Goal: Navigation & Orientation: Find specific page/section

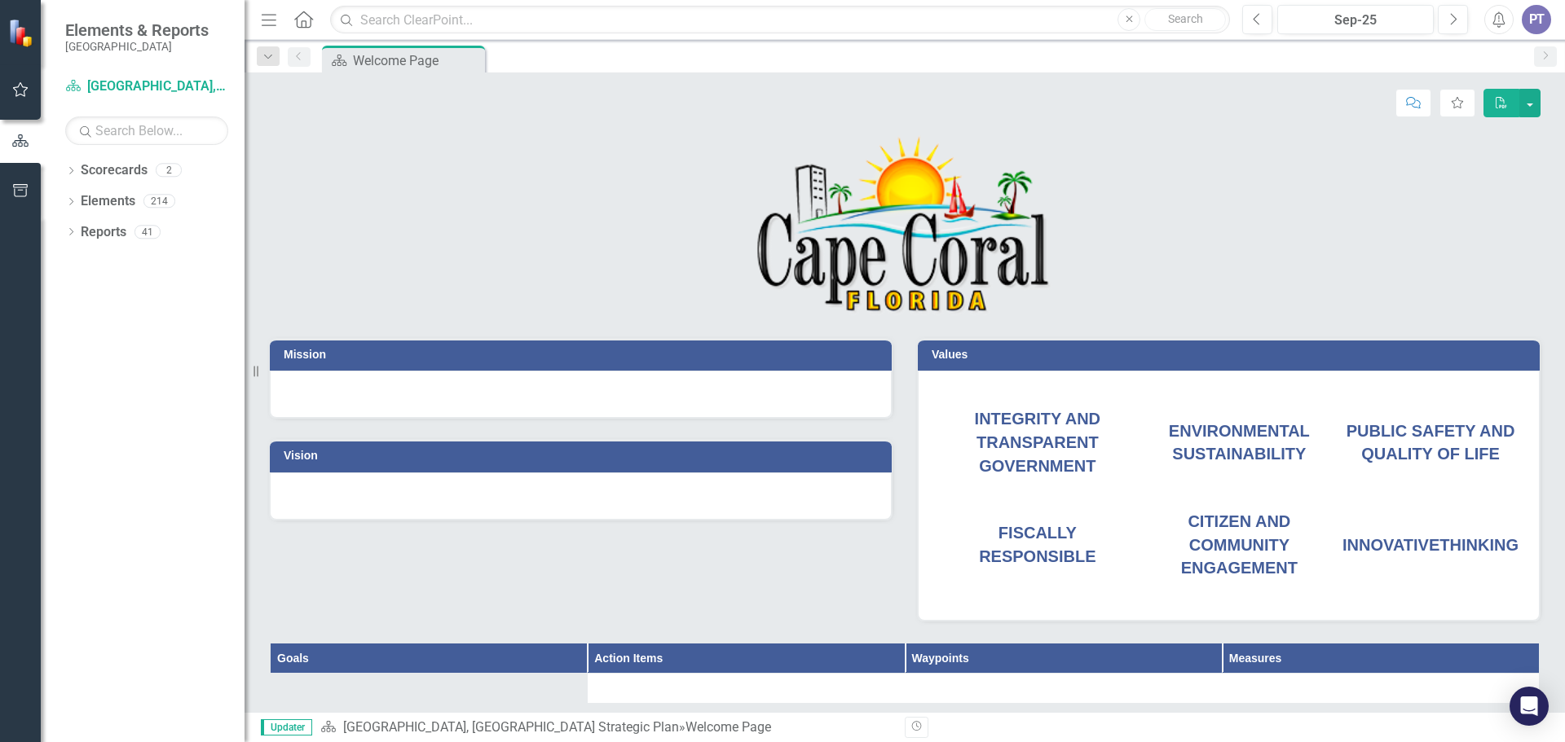
scroll to position [81, 0]
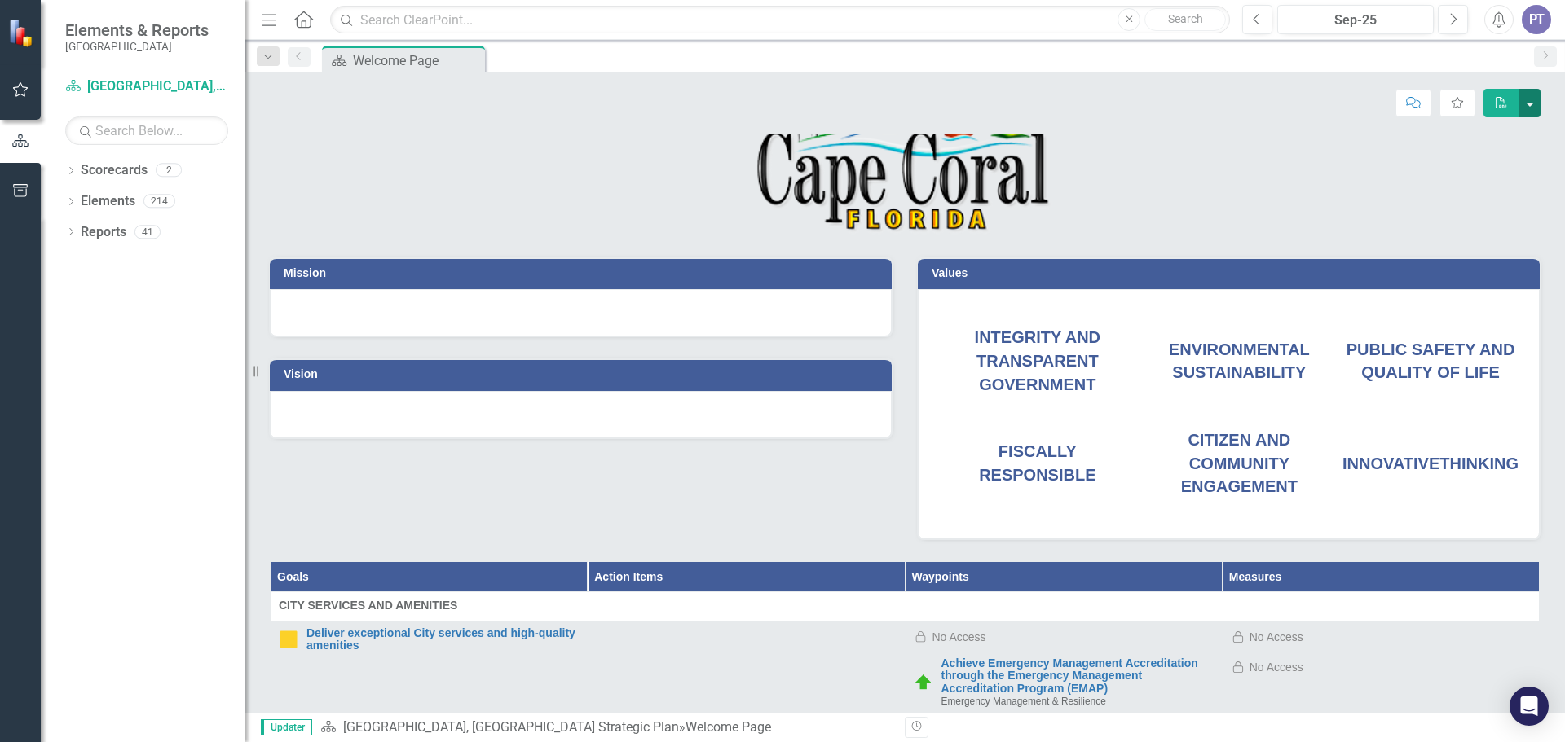
click at [1530, 105] on button "button" at bounding box center [1529, 103] width 21 height 29
click at [1258, 140] on p at bounding box center [905, 144] width 1270 height 183
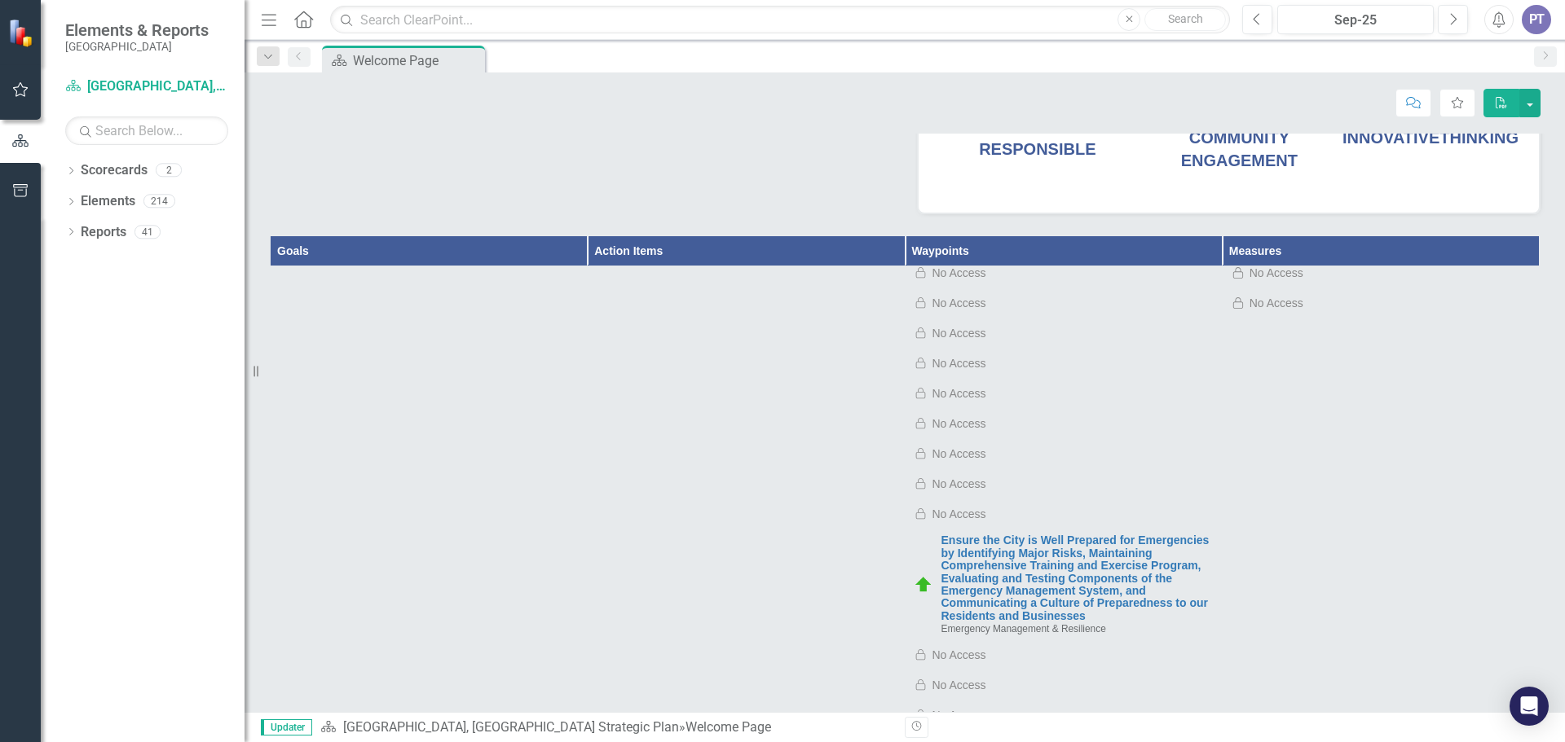
scroll to position [163, 0]
click at [1398, 443] on td at bounding box center [1380, 450] width 317 height 30
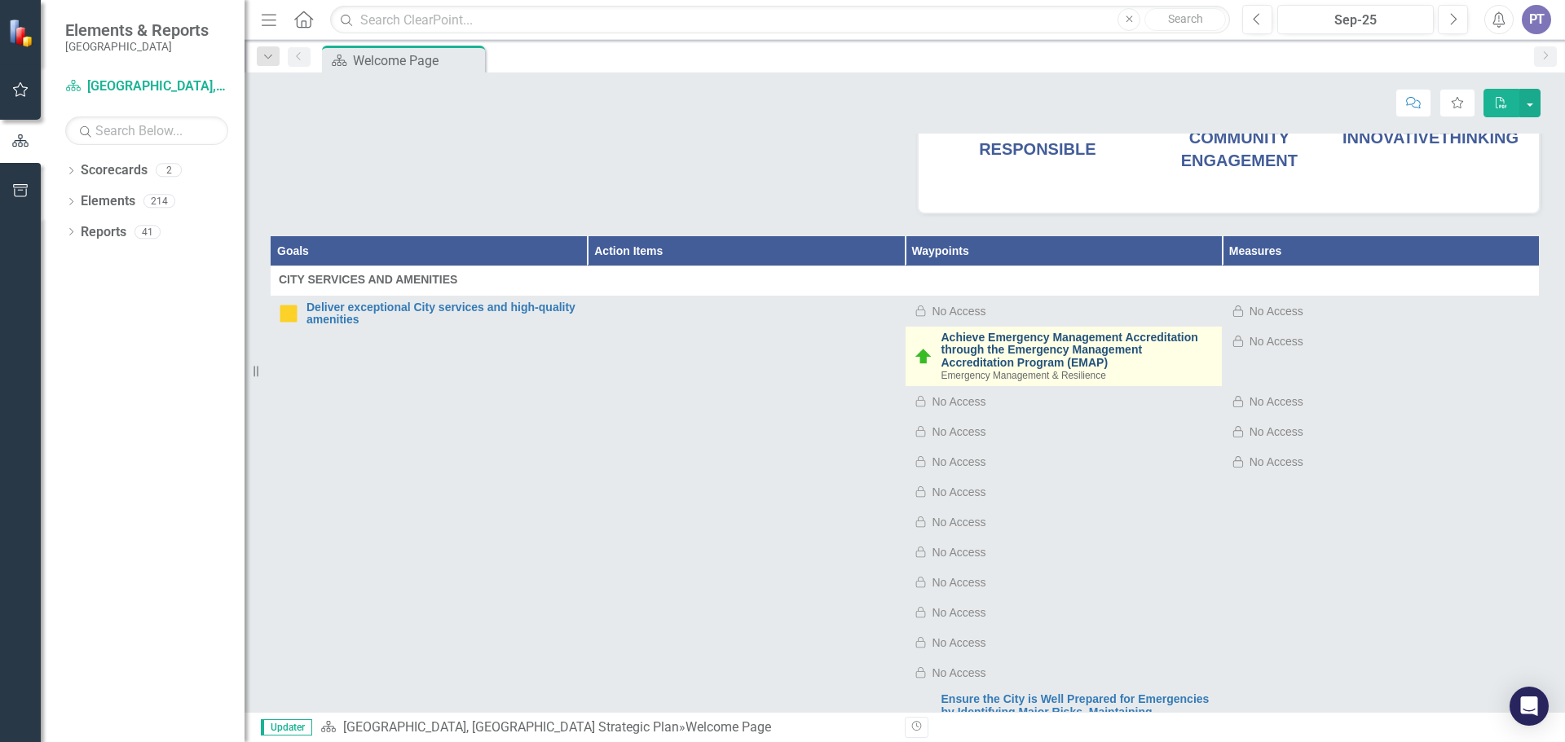
click at [989, 342] on link "Achieve Emergency Management Accreditation through the Emergency Management Acc…" at bounding box center [1077, 350] width 272 height 37
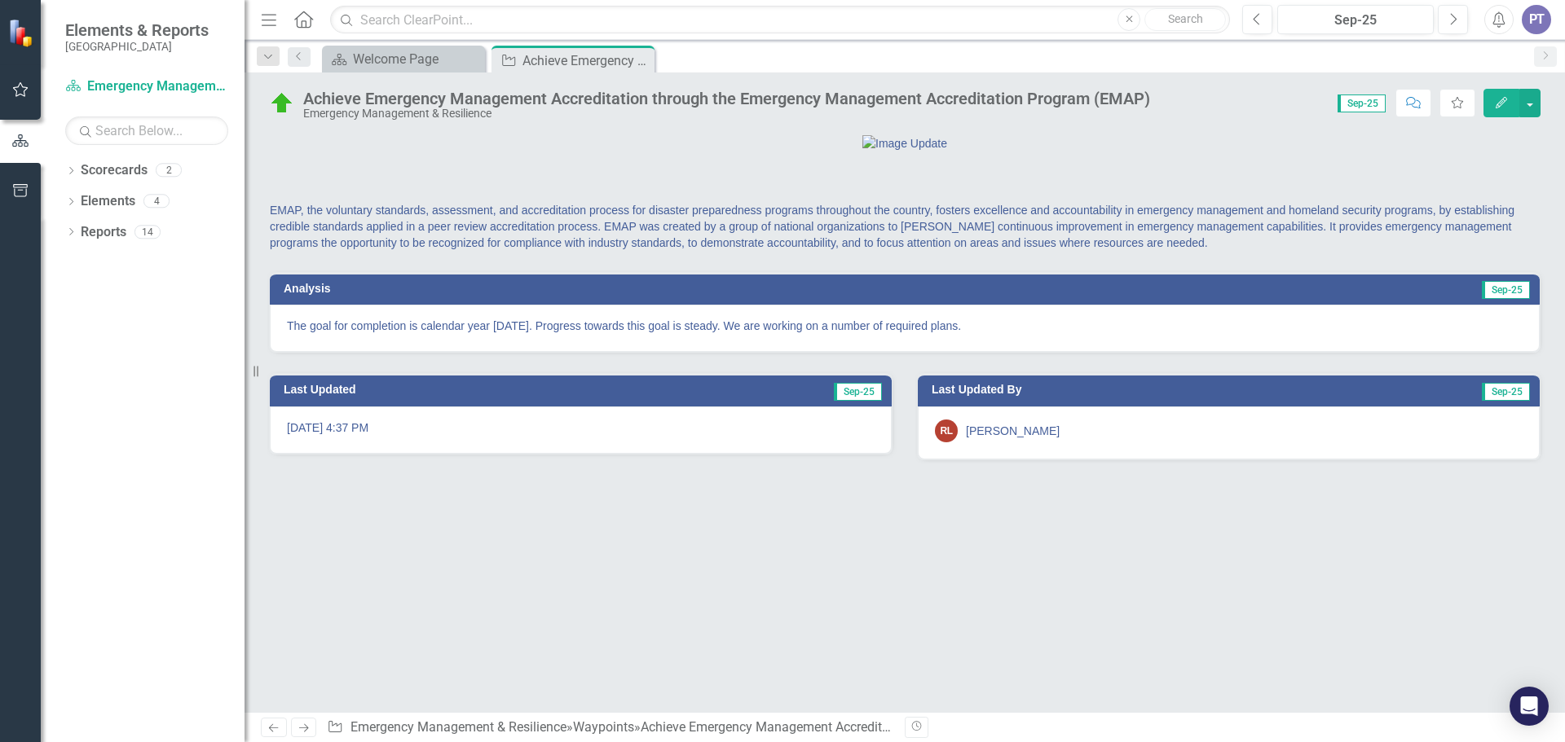
click at [581, 601] on div "EMAP, the voluntary standards, assessment, and accreditation process for disast…" at bounding box center [904, 423] width 1320 height 579
click at [127, 176] on link "Scorecards" at bounding box center [114, 170] width 67 height 19
click at [71, 172] on icon "Dropdown" at bounding box center [70, 172] width 11 height 9
click at [80, 196] on icon "Dropdown" at bounding box center [79, 201] width 12 height 10
click at [132, 226] on link "Emergency Management & Resilience" at bounding box center [175, 232] width 139 height 19
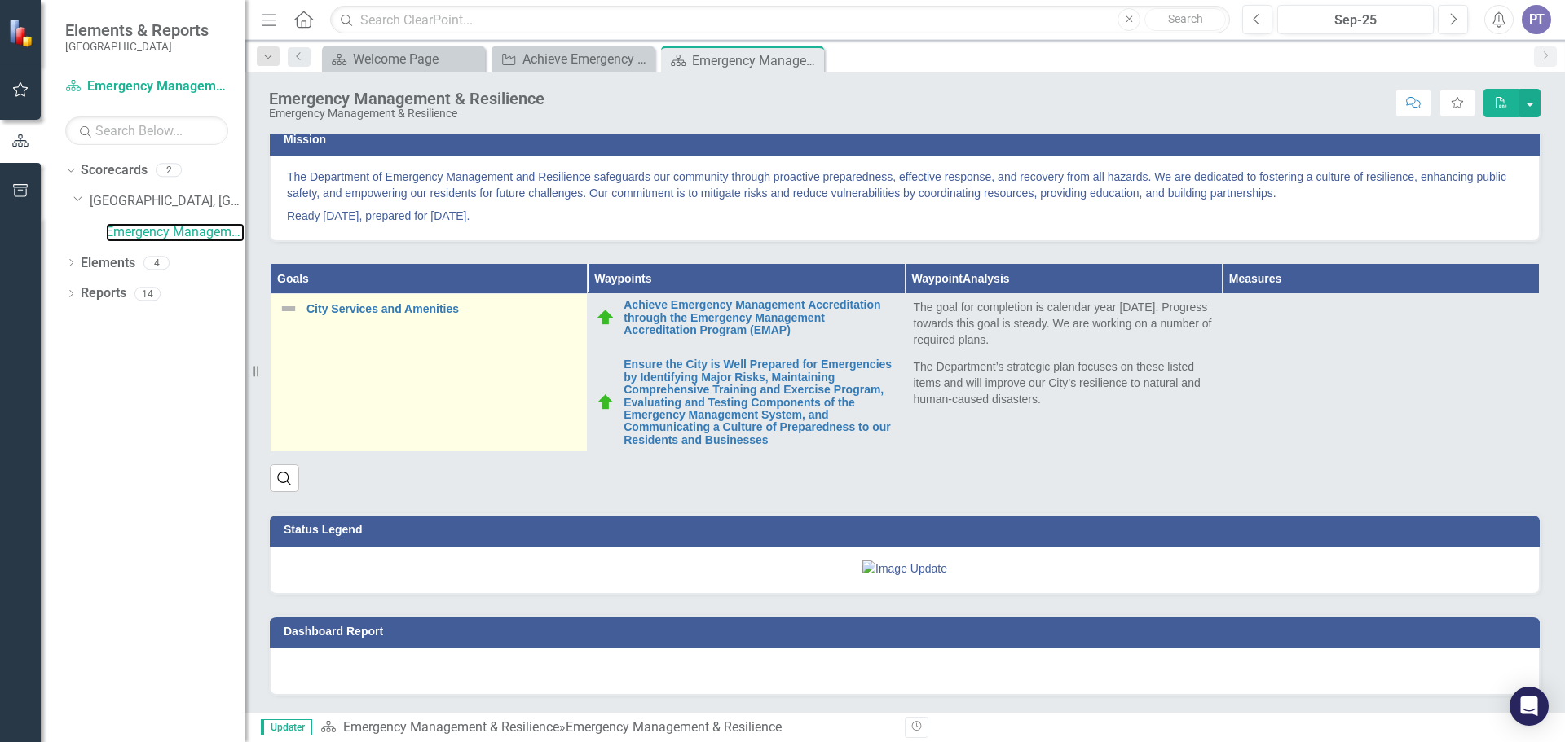
scroll to position [552, 0]
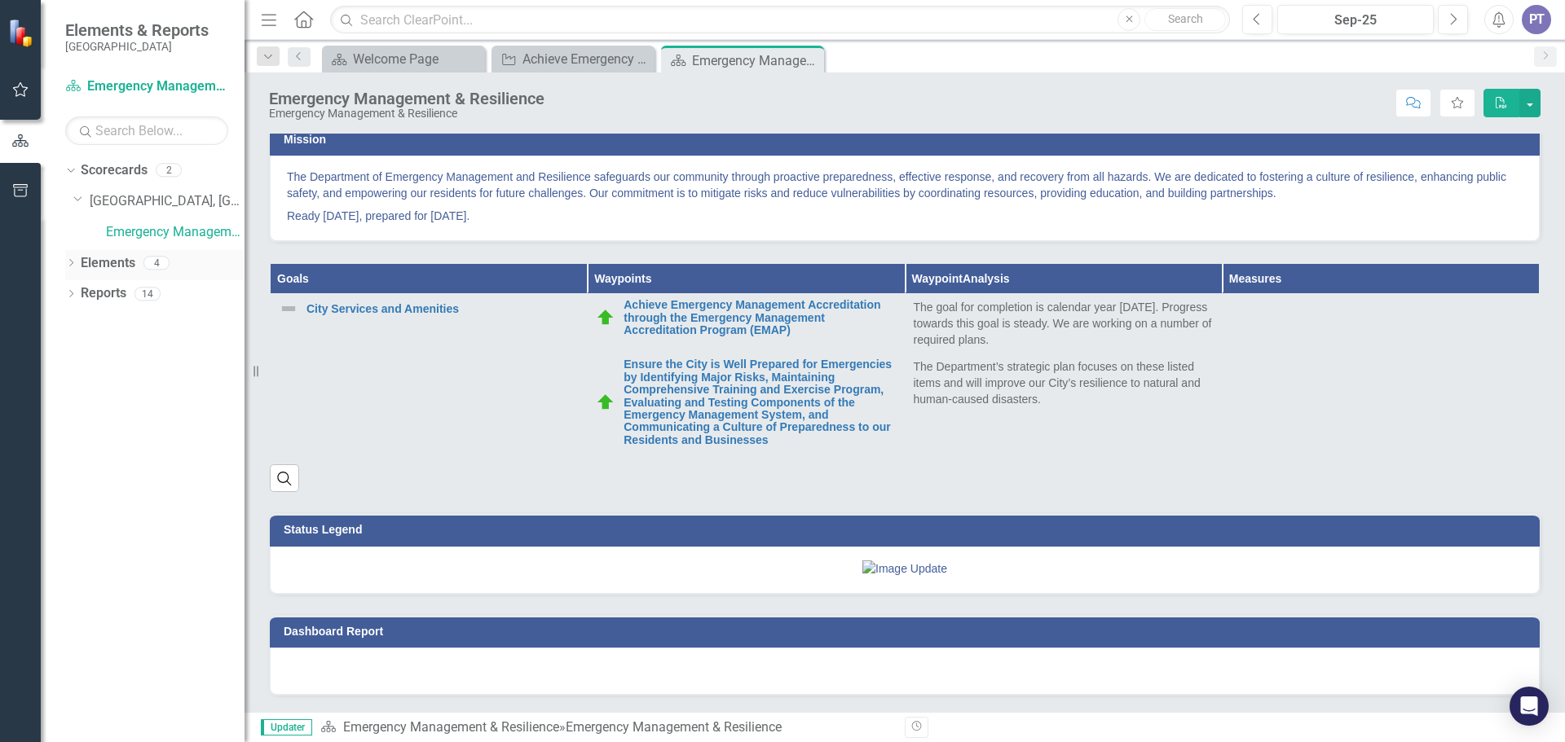
click at [120, 271] on link "Elements" at bounding box center [108, 263] width 55 height 19
click at [70, 261] on icon "Dropdown" at bounding box center [70, 264] width 11 height 9
click at [81, 324] on icon "Dropdown" at bounding box center [78, 326] width 11 height 9
click at [68, 442] on icon "Dropdown" at bounding box center [70, 445] width 11 height 9
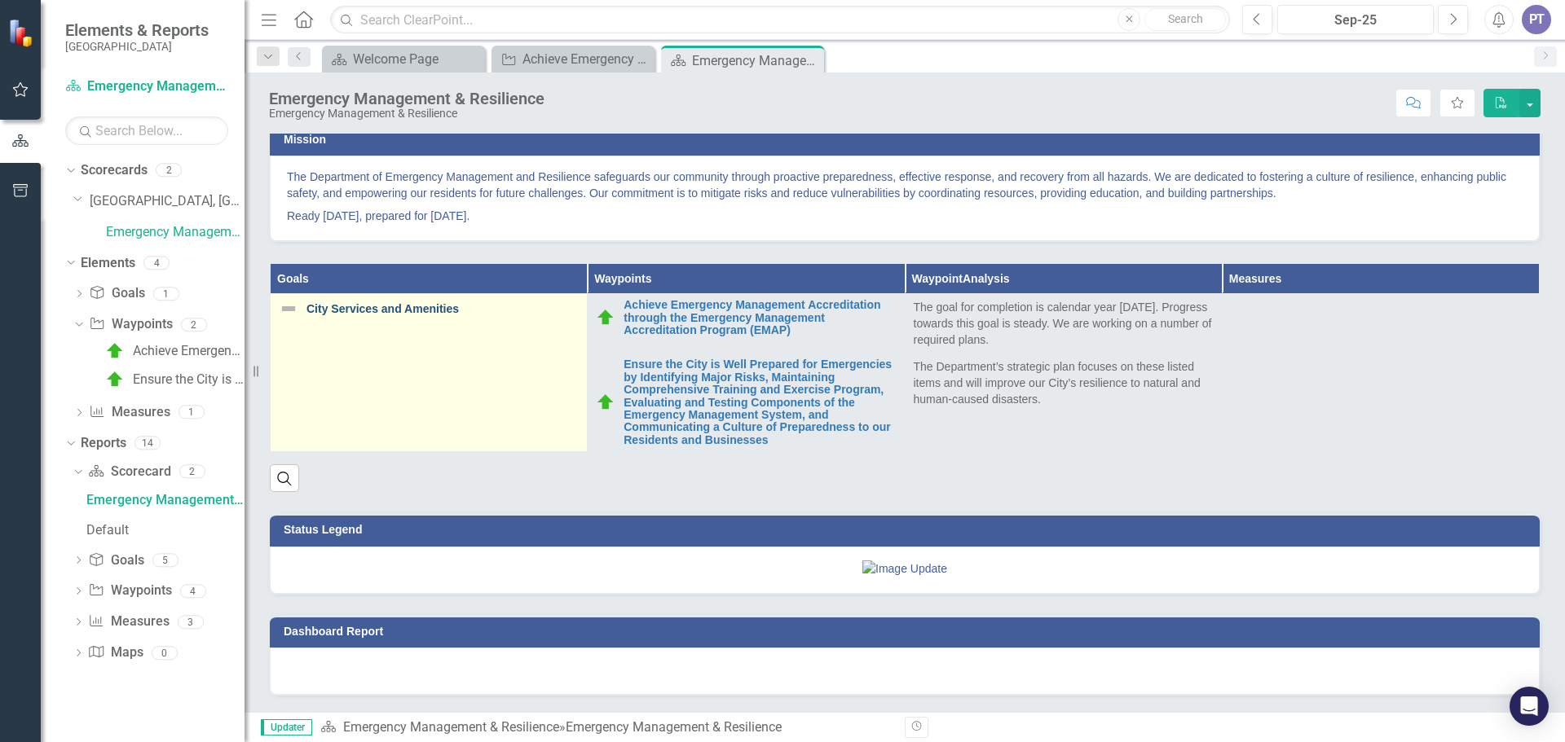
click at [361, 303] on link "City Services and Amenities" at bounding box center [442, 309] width 272 height 12
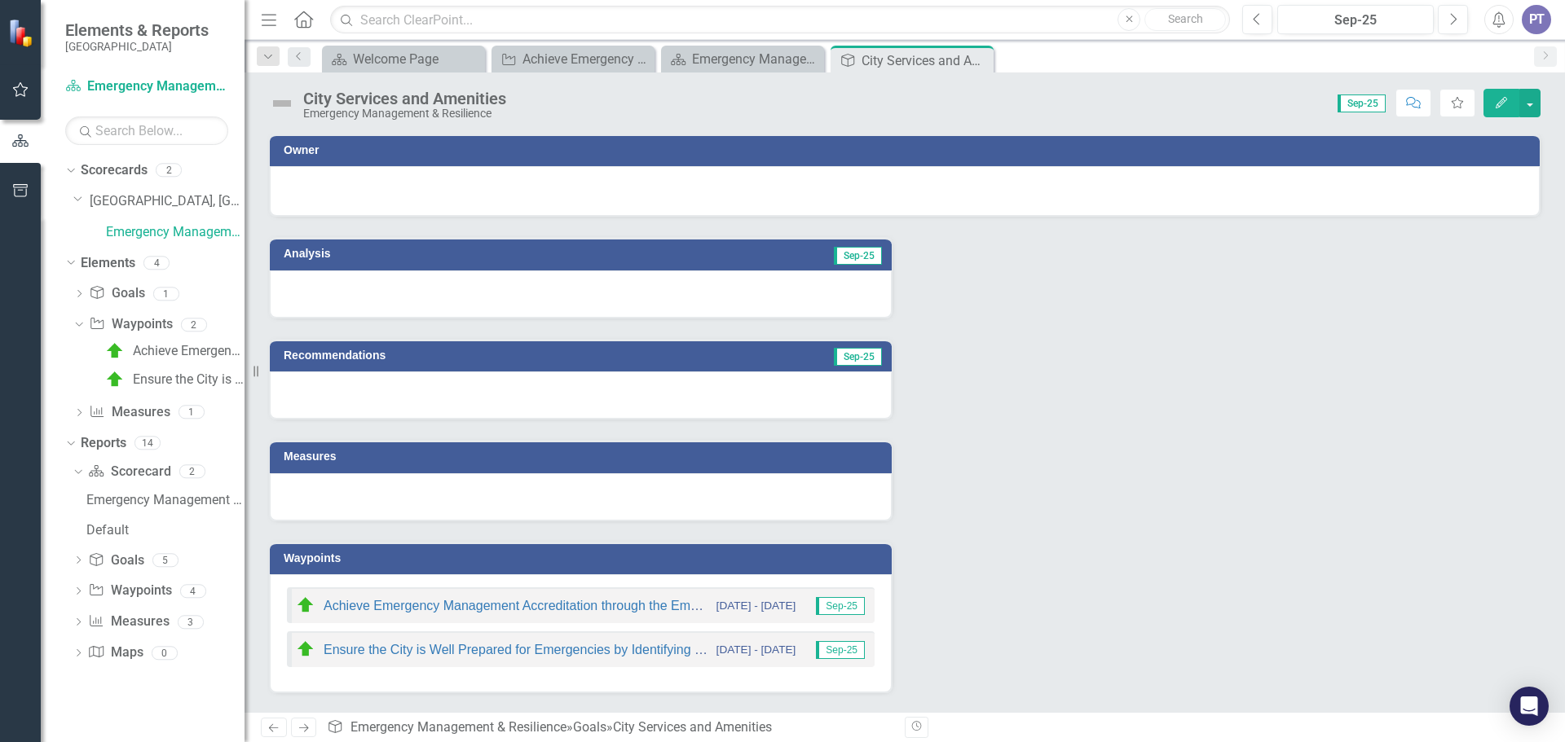
click at [963, 366] on div "Analysis Sep-25 Recommendations Sep-25 Measures Waypoints Achieve Emergency Man…" at bounding box center [905, 455] width 1296 height 477
click at [1011, 590] on div "Analysis Sep-25 Recommendations Sep-25 Measures Waypoints Achieve Emergency Man…" at bounding box center [905, 455] width 1296 height 477
click at [120, 675] on div "Dropdown Reports 14 Dropdown Scorecard Scorecard 2 Emergency Management & Resil…" at bounding box center [154, 562] width 179 height 265
click at [405, 59] on div "Welcome Page" at bounding box center [407, 59] width 108 height 20
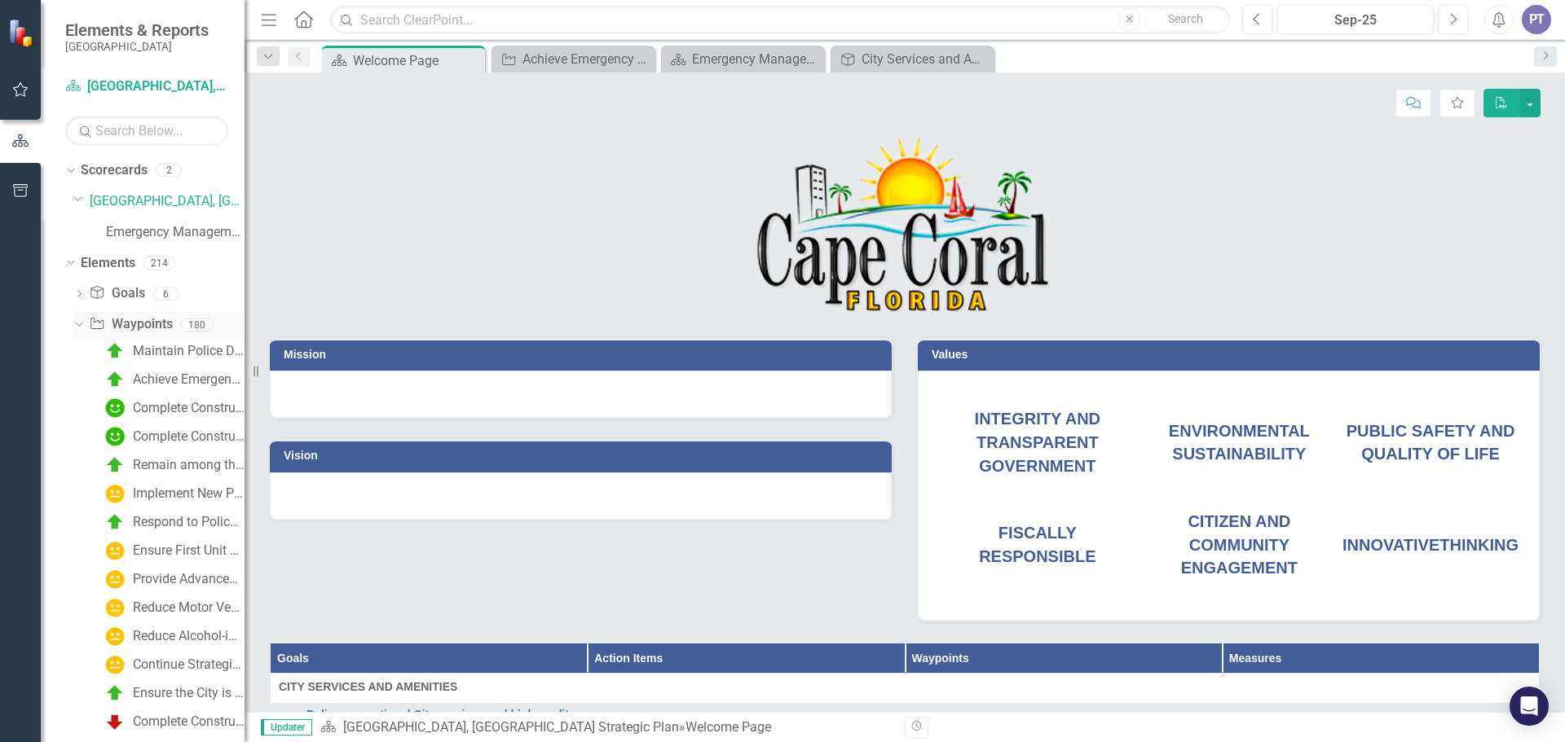
click at [77, 322] on icon "Dropdown" at bounding box center [77, 324] width 9 height 11
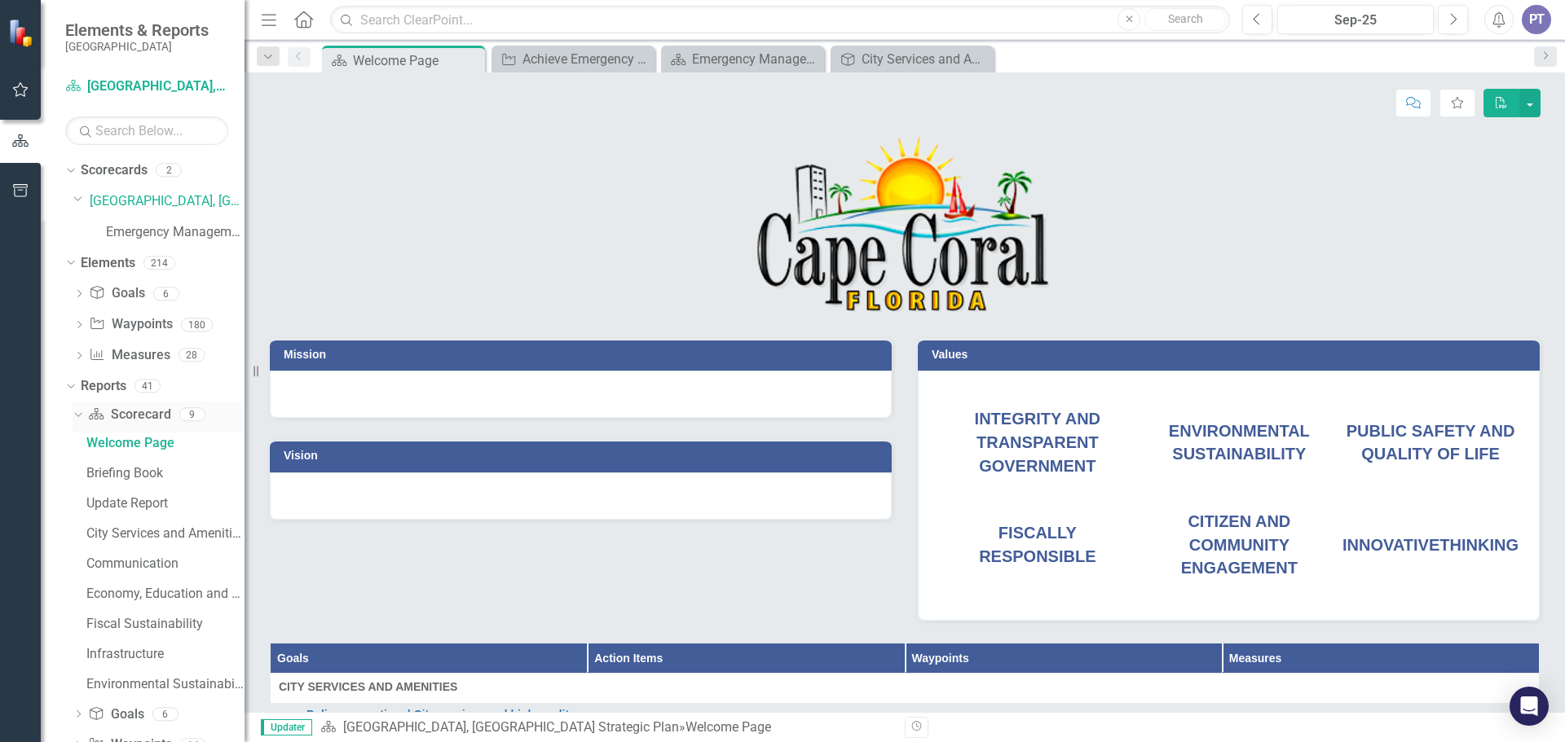
click at [75, 412] on icon "Dropdown" at bounding box center [76, 413] width 9 height 11
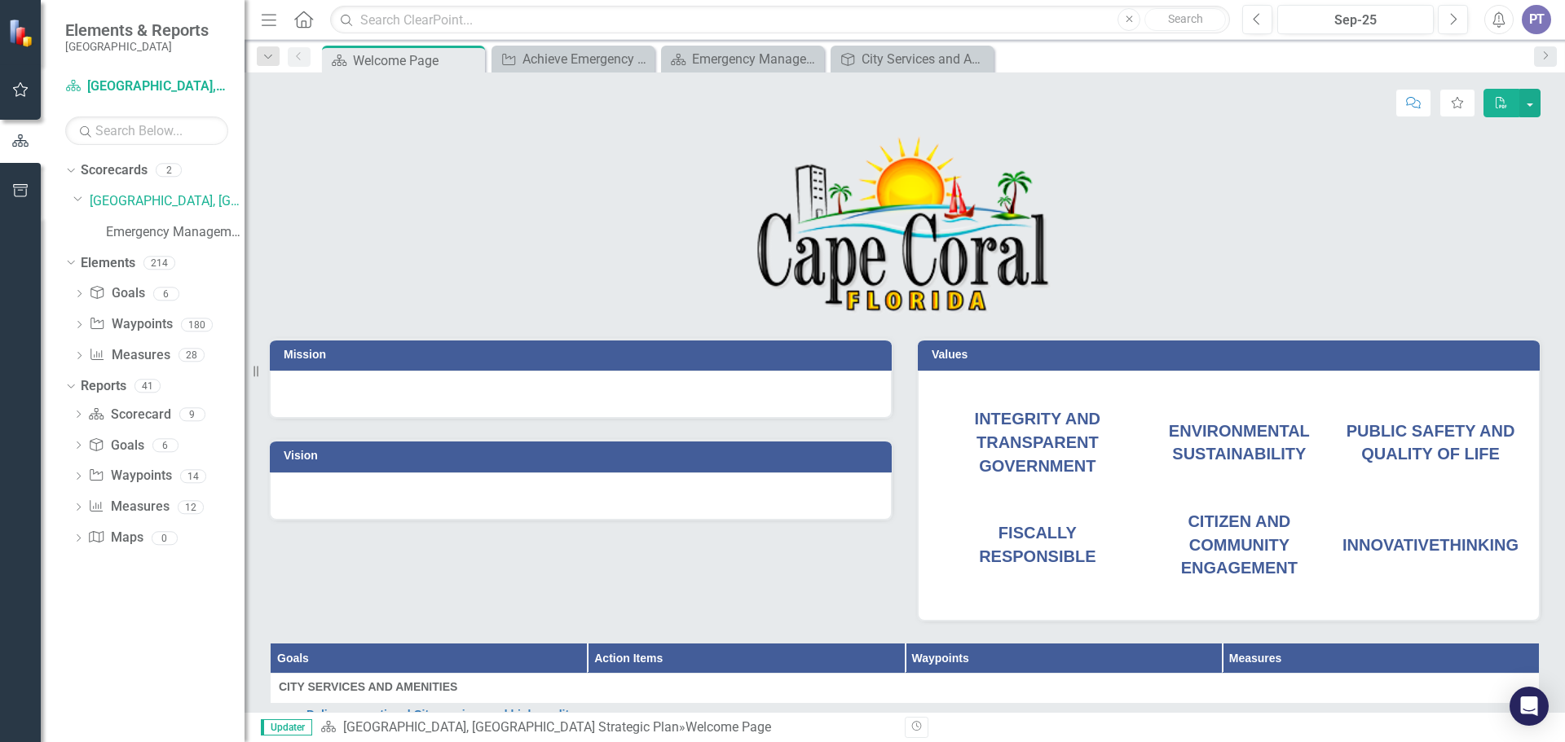
click at [451, 313] on p at bounding box center [905, 225] width 1270 height 183
click at [31, 87] on button "button" at bounding box center [20, 90] width 37 height 34
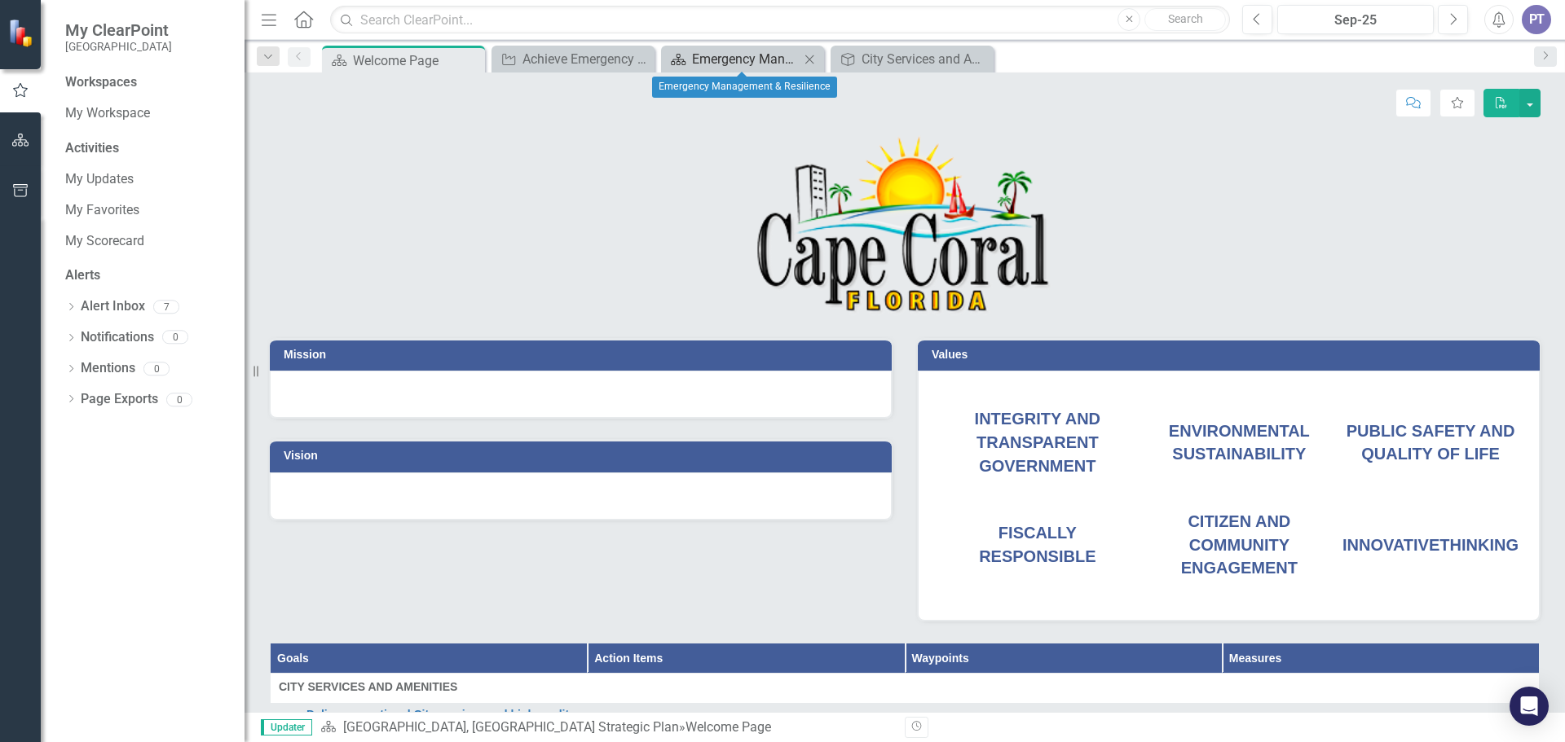
click at [701, 61] on div "Emergency Management & Resilience" at bounding box center [746, 59] width 108 height 20
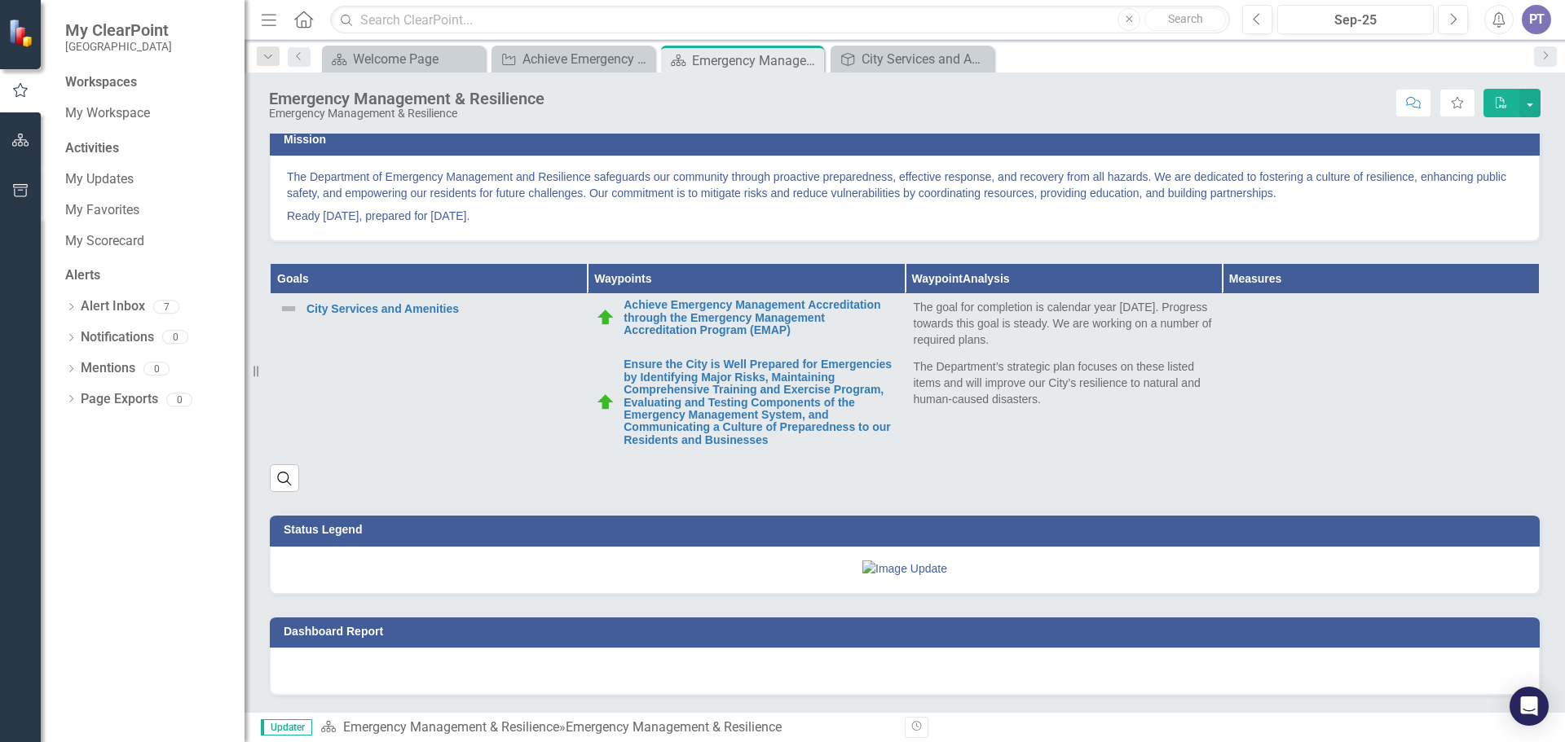
scroll to position [552, 0]
